Goal: Task Accomplishment & Management: Manage account settings

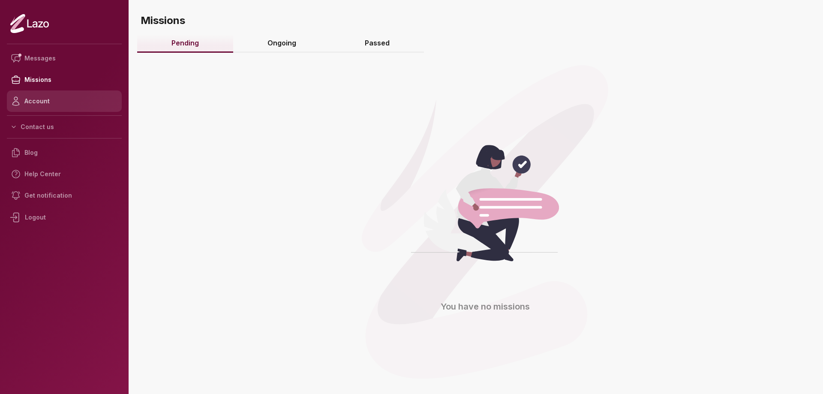
click at [32, 94] on link "Account" at bounding box center [64, 100] width 115 height 21
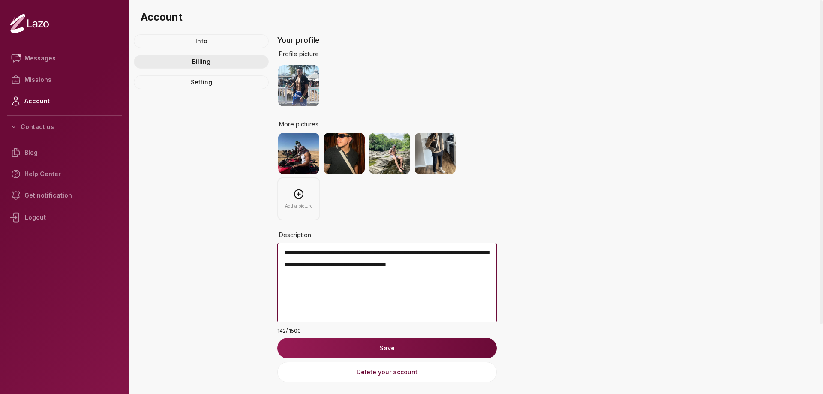
click at [190, 66] on link "Billing" at bounding box center [201, 62] width 135 height 14
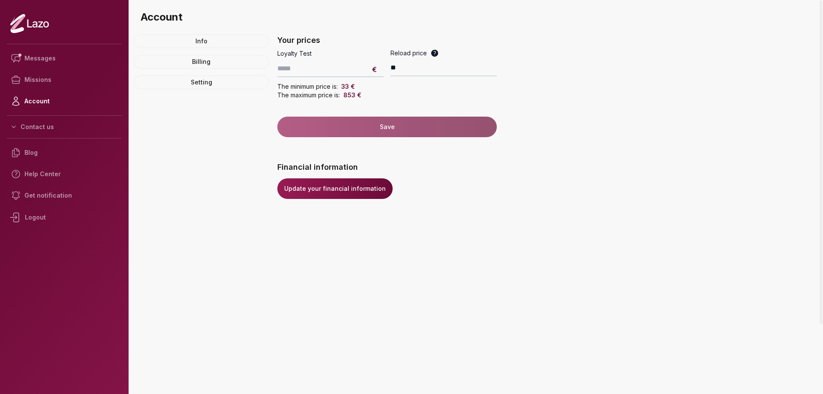
click at [303, 192] on link "Update your financial information" at bounding box center [334, 188] width 115 height 21
click at [34, 212] on div "Logout" at bounding box center [64, 217] width 115 height 22
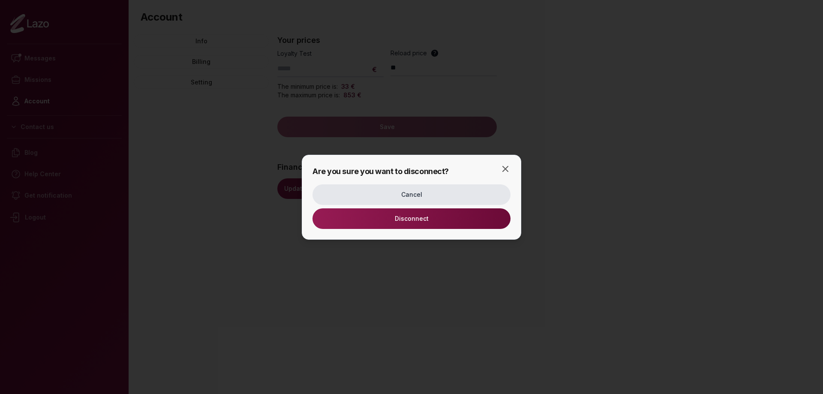
click at [364, 224] on button "Disconnect" at bounding box center [412, 218] width 198 height 21
